Goal: Check status

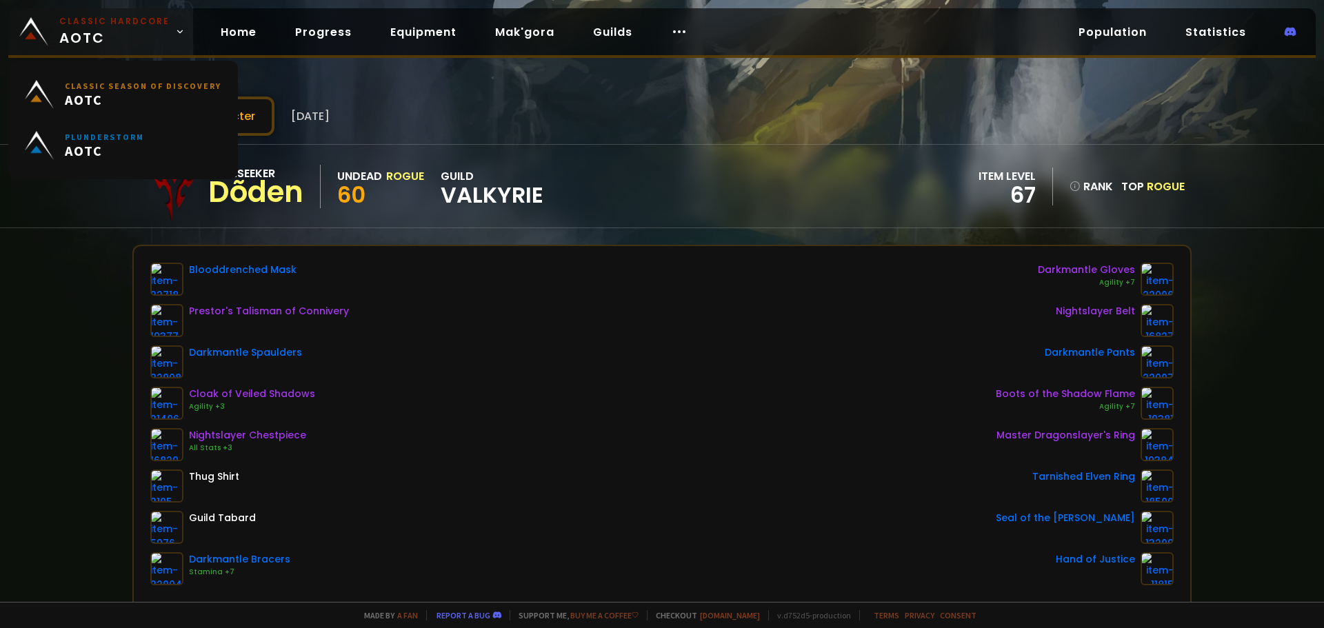
click at [80, 39] on span "Classic Hardcore AOTC" at bounding box center [114, 31] width 110 height 33
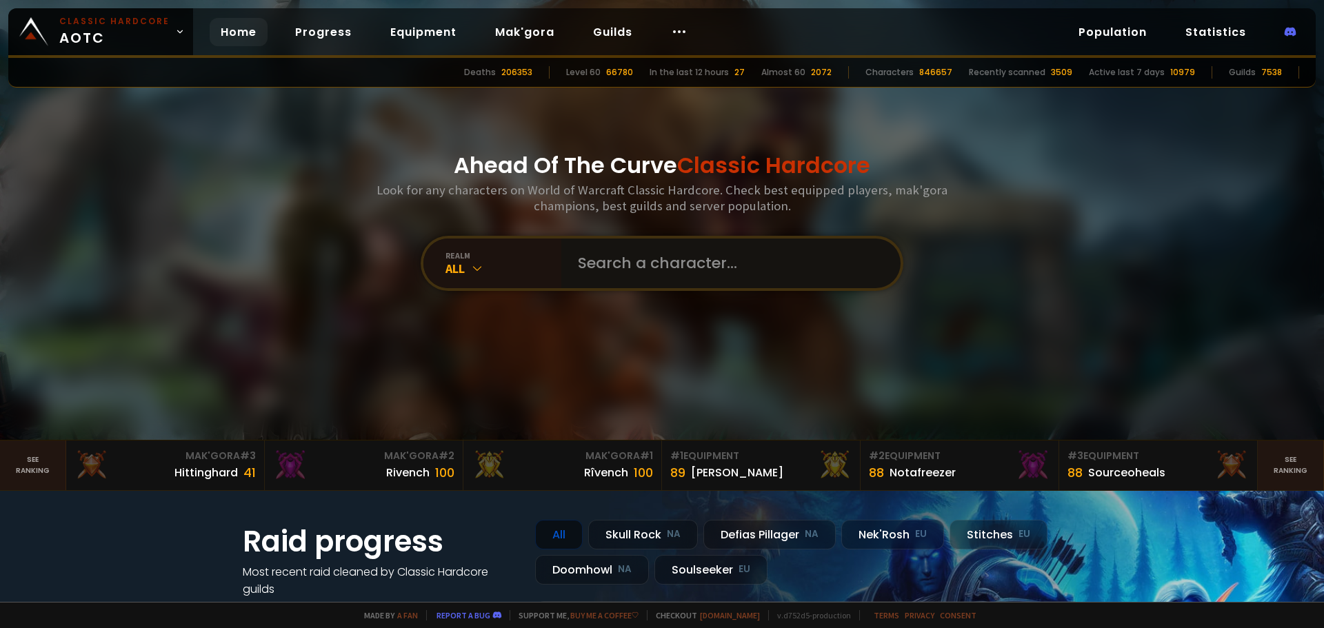
click at [594, 269] on input "text" at bounding box center [727, 264] width 314 height 50
type input "styggtre"
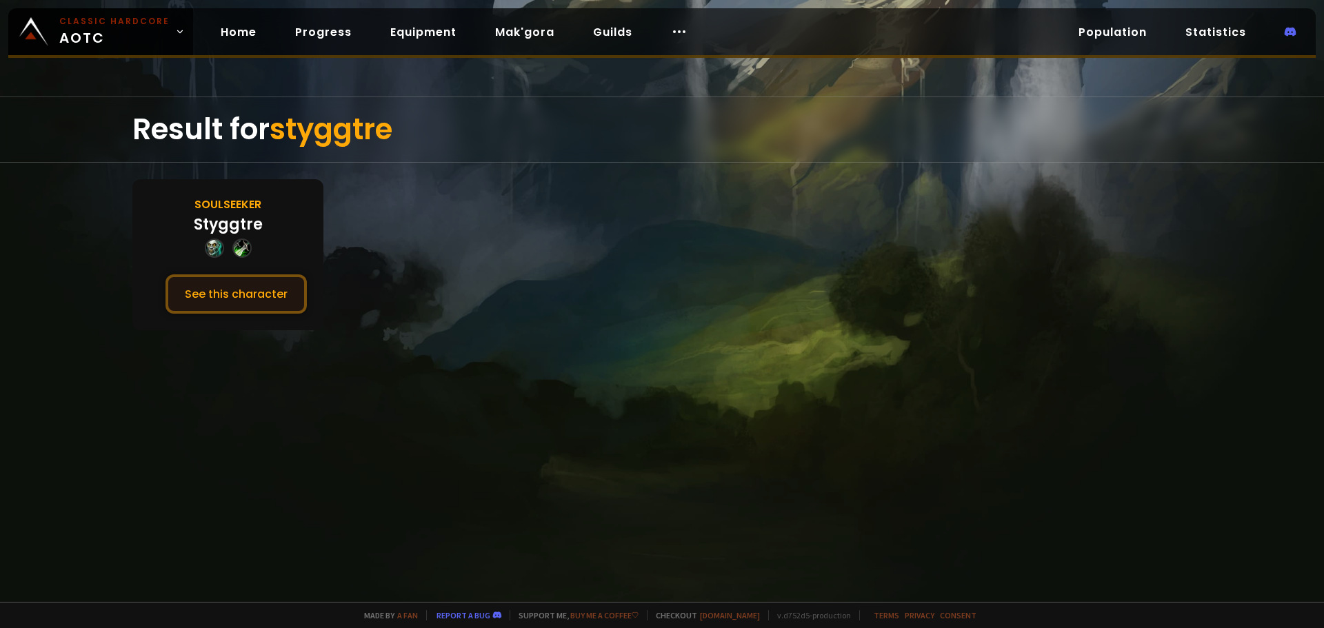
click at [263, 292] on button "See this character" at bounding box center [235, 293] width 141 height 39
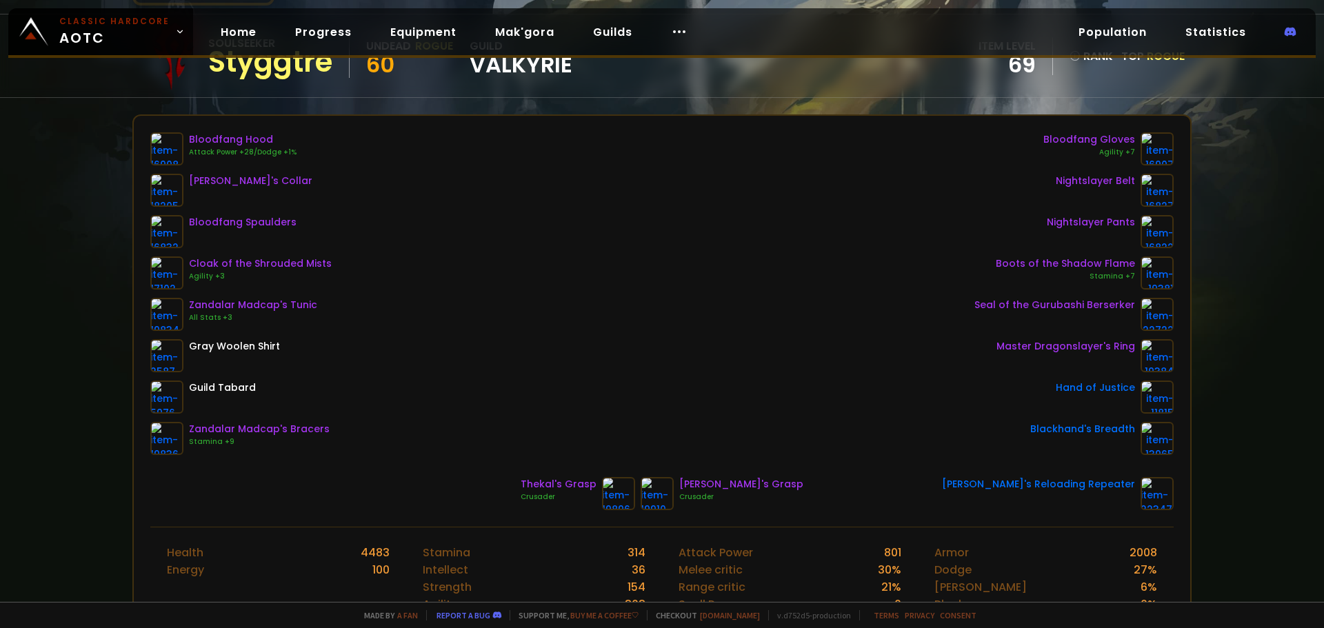
scroll to position [132, 0]
